Goal: Task Accomplishment & Management: Use online tool/utility

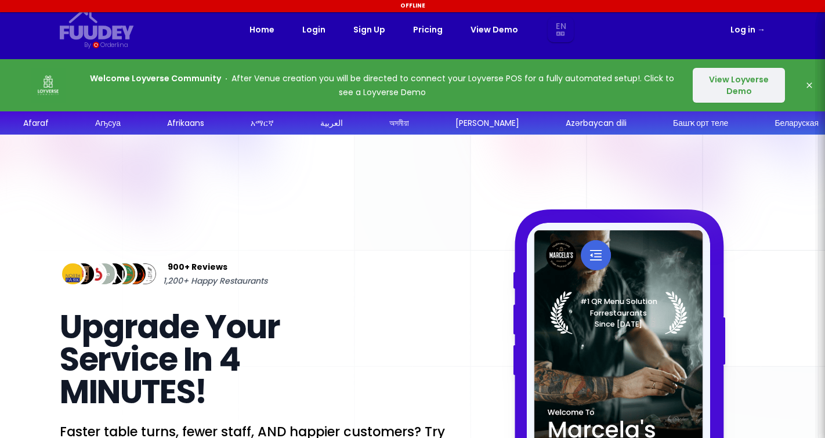
select select "en"
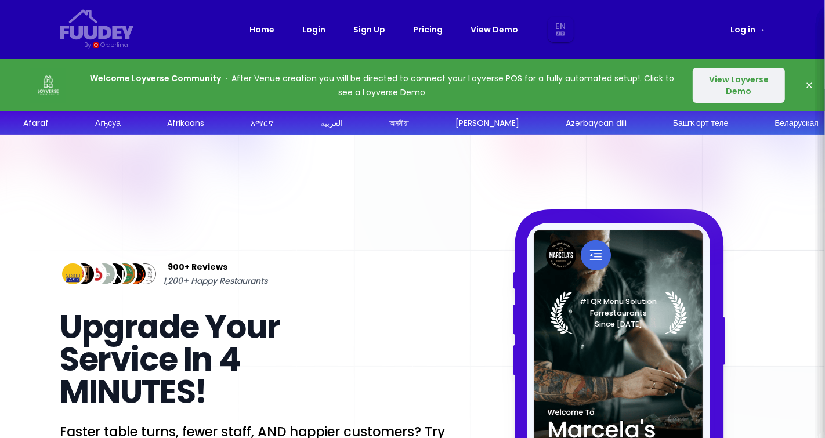
select select "en"
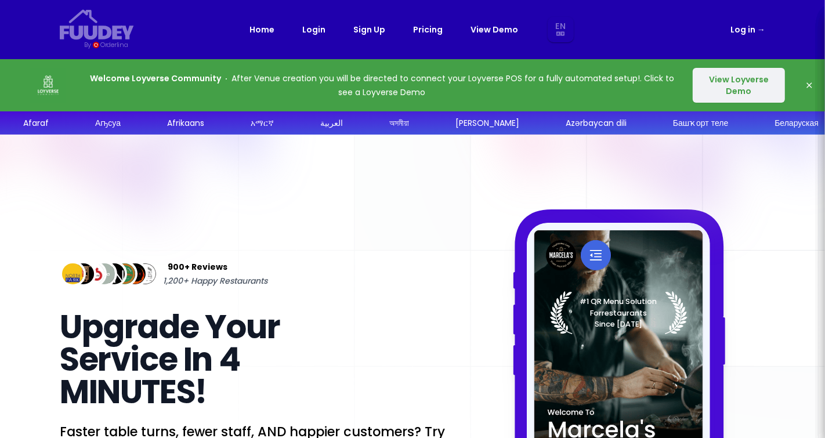
click at [749, 35] on link "Log in →" at bounding box center [747, 30] width 35 height 14
select select "en"
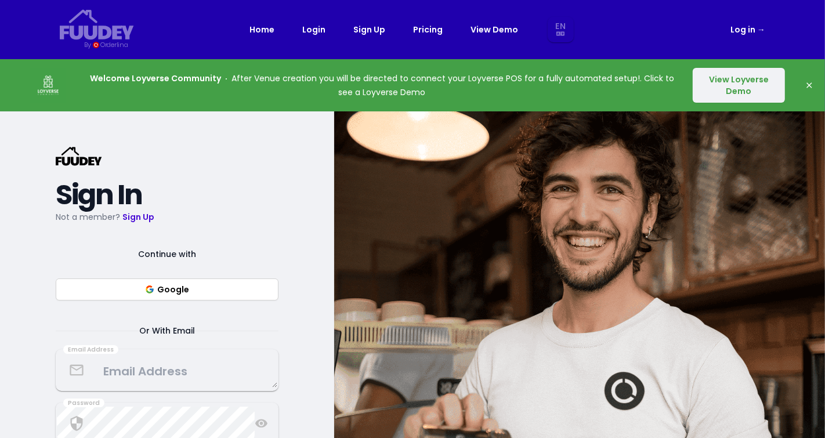
click at [114, 300] on button "Google" at bounding box center [167, 289] width 223 height 22
select select "en"
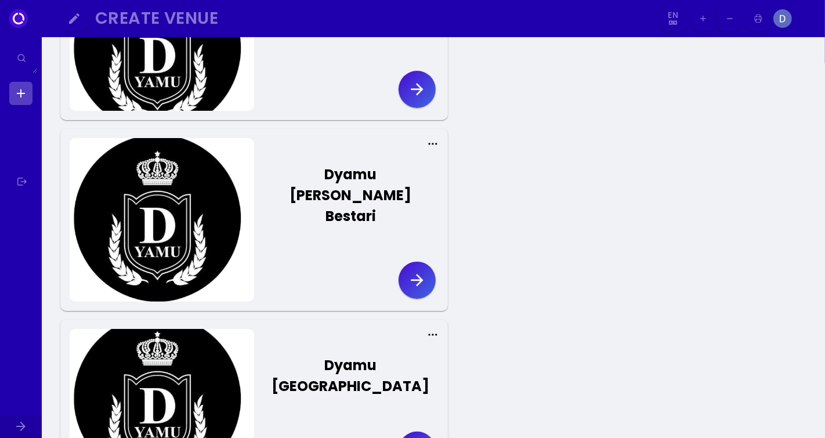
scroll to position [93, 0]
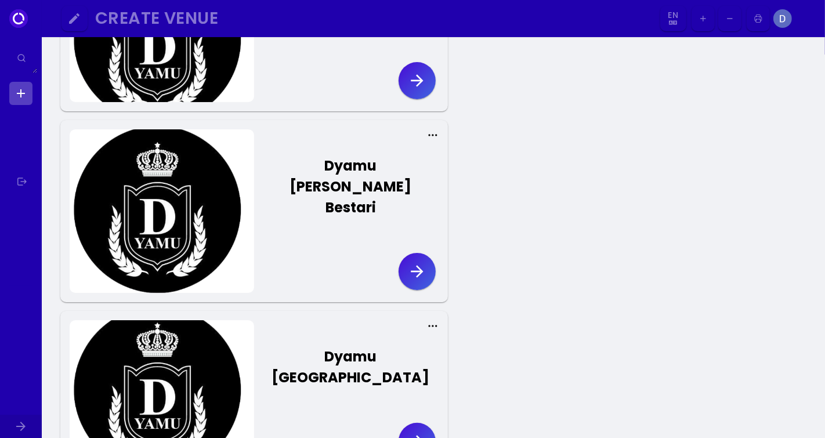
select select "en"
click at [414, 432] on icon "button" at bounding box center [417, 441] width 19 height 19
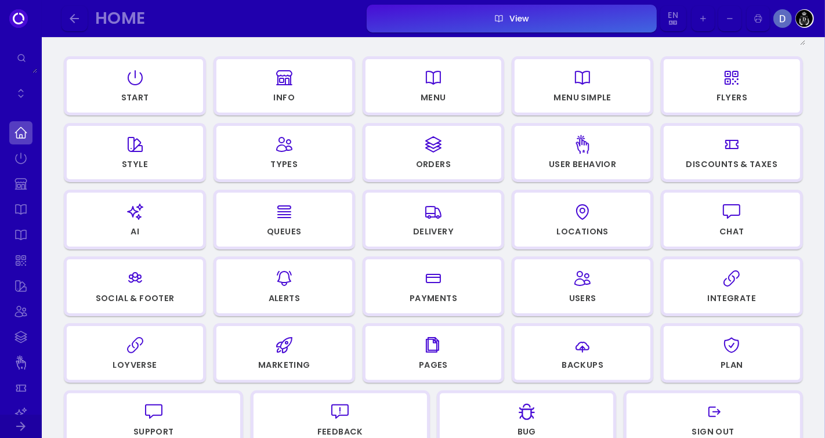
scroll to position [126, 0]
click at [132, 360] on div "Loyverse" at bounding box center [135, 364] width 44 height 8
select select "49ab694d-7673-4349-aa5f-31752b4cd765"
select select "ef215bd2-2221-4bbb-b34b-645aefd8609d"
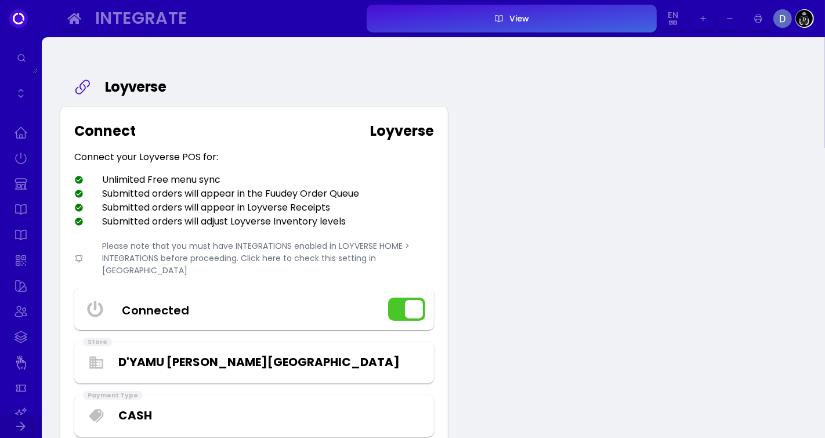
click at [358, 251] on div "Please note that you must have INTEGRATIONS enabled in LOYVERSE HOME > INTEGRAT…" at bounding box center [254, 258] width 360 height 37
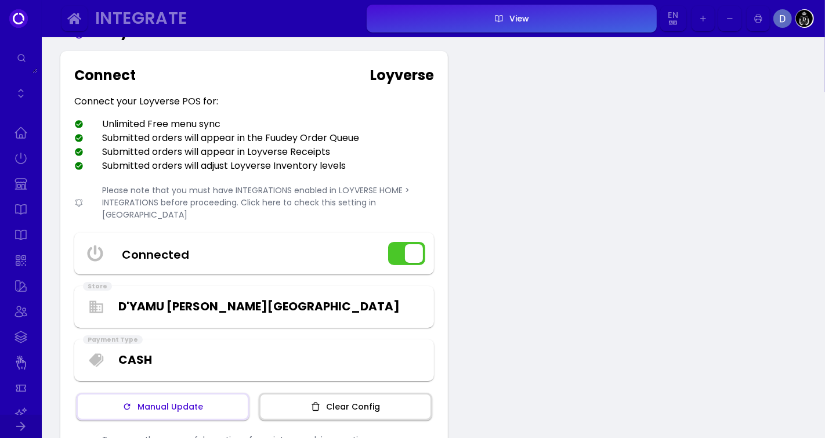
click at [334, 202] on div "Please note that you must have INTEGRATIONS enabled in LOYVERSE HOME > INTEGRAT…" at bounding box center [254, 202] width 360 height 37
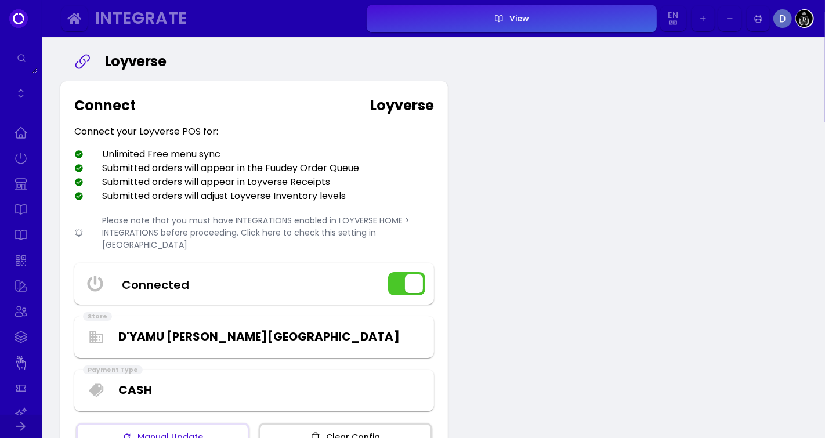
scroll to position [0, 0]
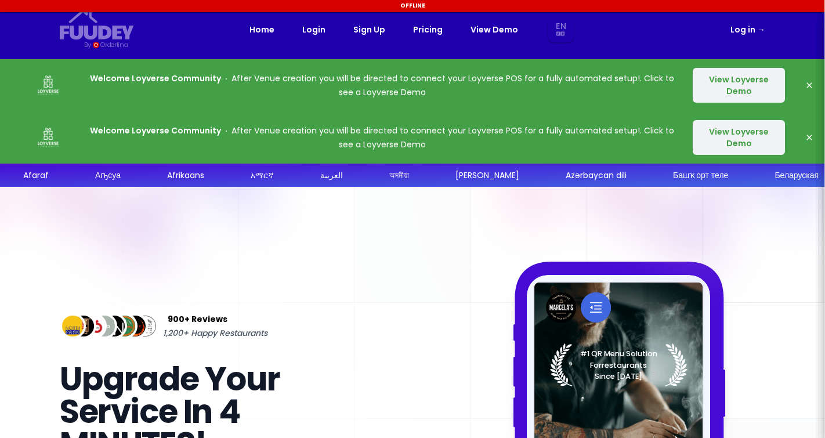
select select "en"
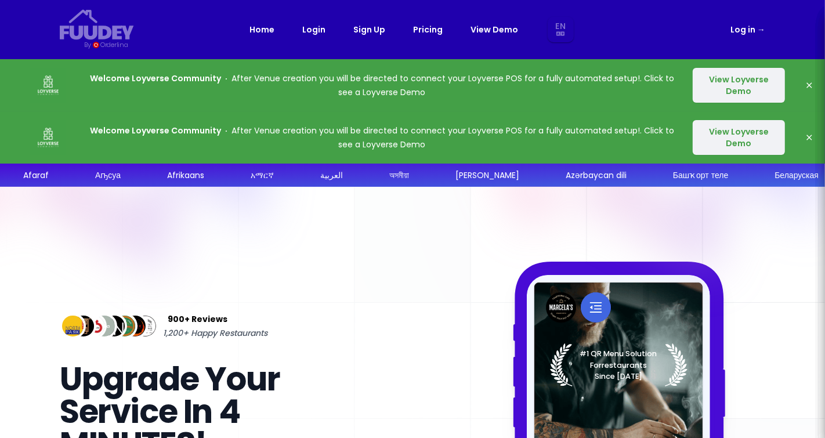
select select "en"
click at [745, 32] on link "Log in →" at bounding box center [747, 30] width 35 height 14
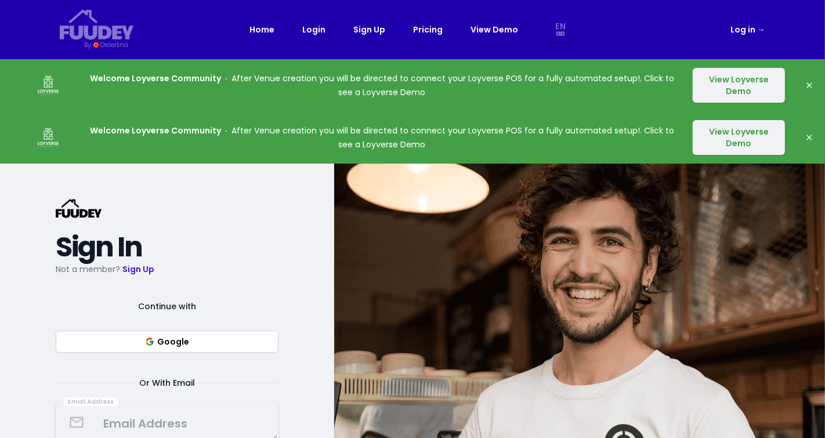
select select "en"
click at [126, 353] on button "Google" at bounding box center [167, 342] width 223 height 22
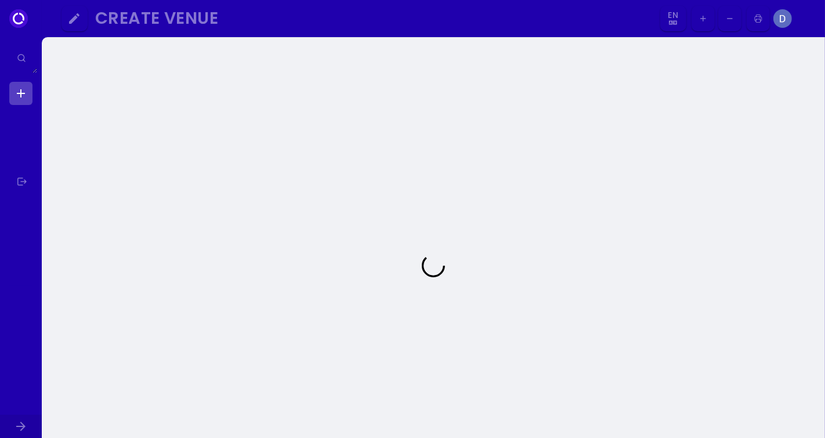
select select "en"
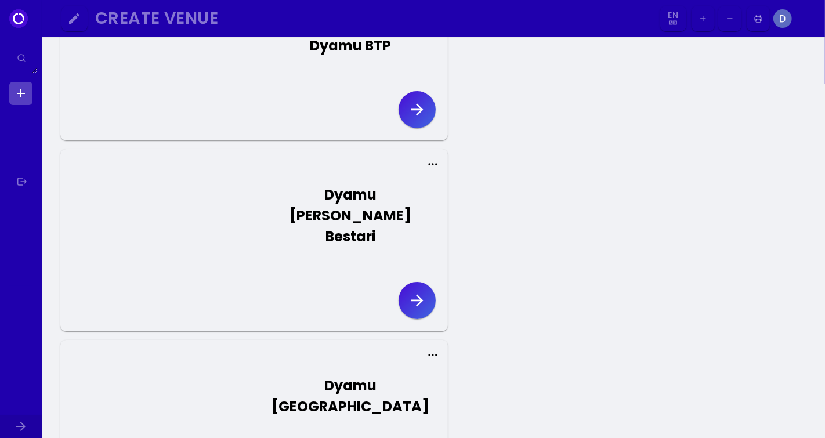
scroll to position [82, 0]
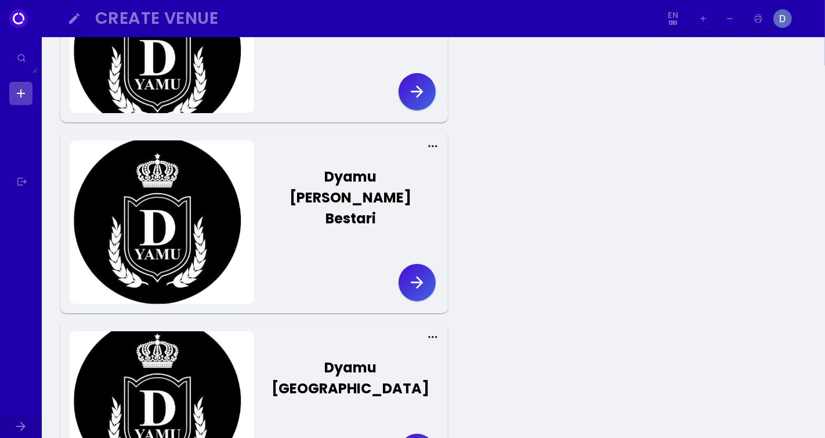
select select "en"
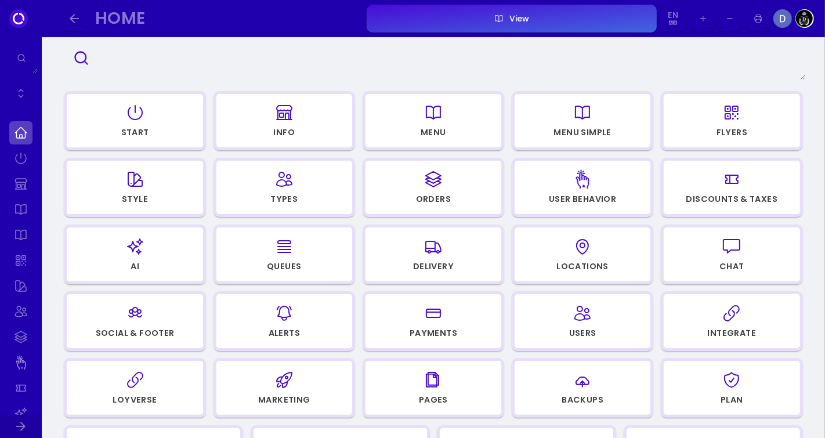
scroll to position [90, 0]
click at [110, 399] on div "Loyverse" at bounding box center [134, 402] width 135 height 16
select select "49ab694d-7673-4349-aa5f-31752b4cd765"
select select "ef215bd2-2221-4bbb-b34b-645aefd8609d"
